Goal: Find specific page/section: Find specific page/section

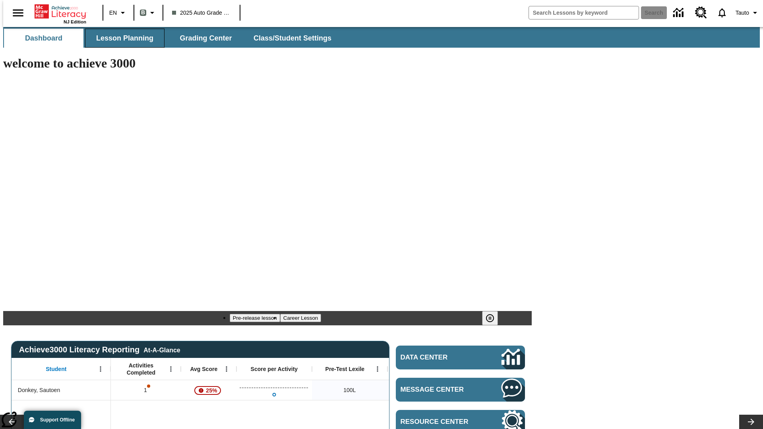
click at [122, 38] on span "Lesson Planning" at bounding box center [124, 38] width 57 height 9
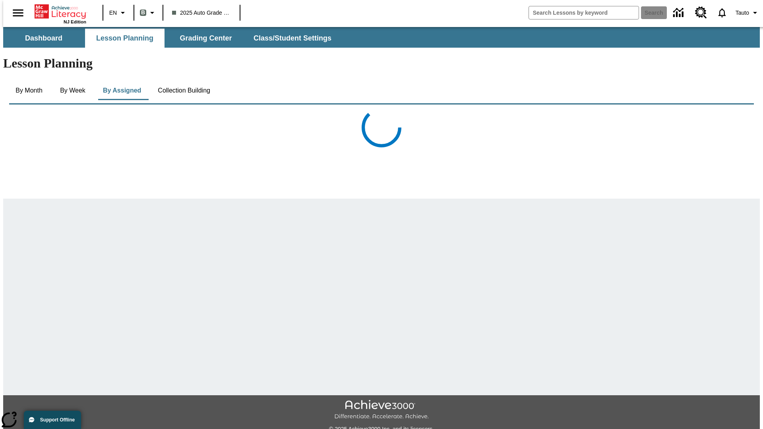
click at [183, 81] on button "Collection Building" at bounding box center [183, 90] width 65 height 19
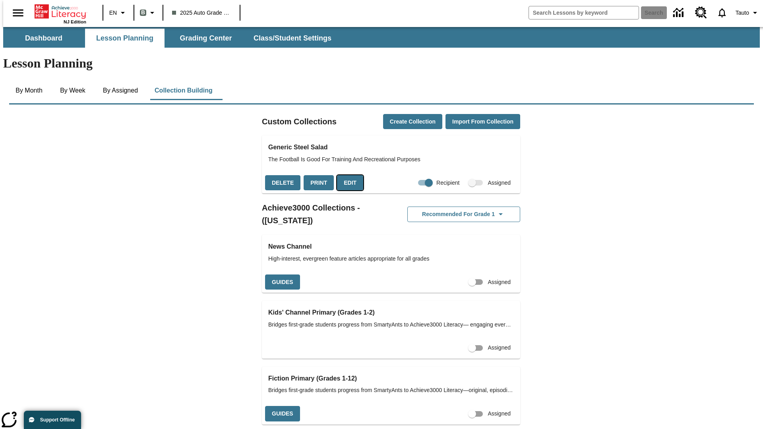
click at [347, 175] on button "Edit" at bounding box center [350, 183] width 26 height 16
